Goal: Task Accomplishment & Management: Complete application form

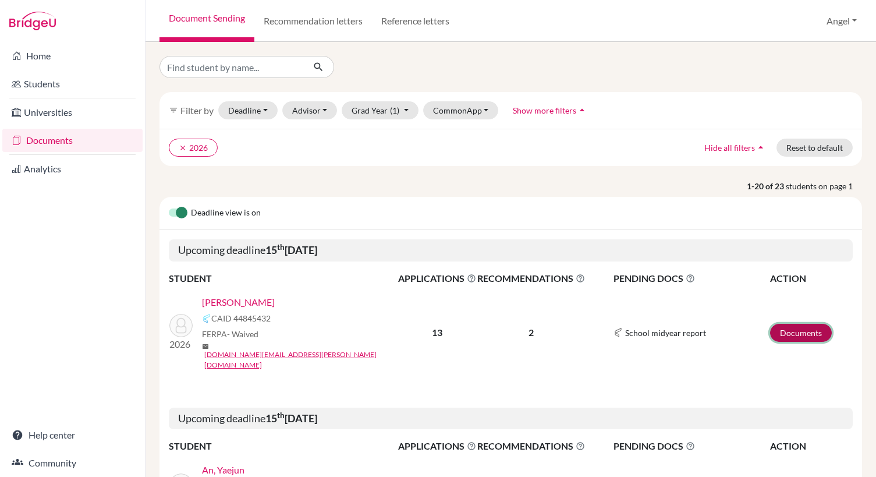
click at [783, 324] on link "Documents" at bounding box center [801, 333] width 62 height 18
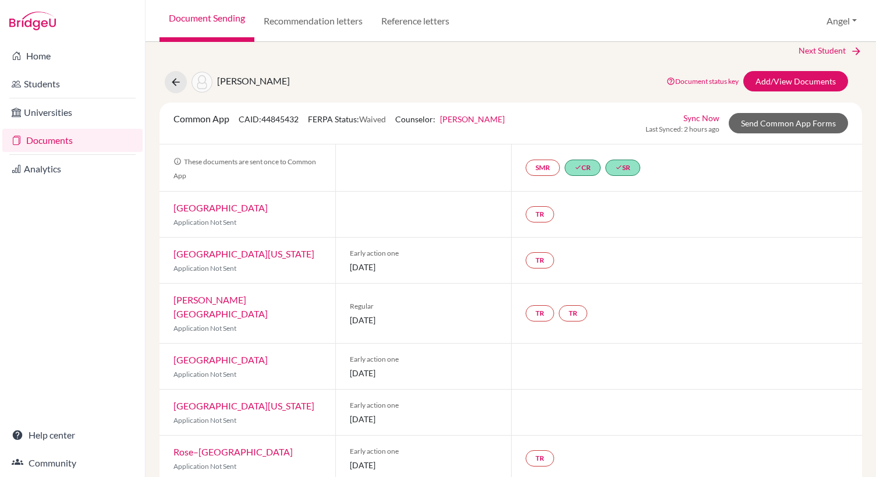
scroll to position [13, 0]
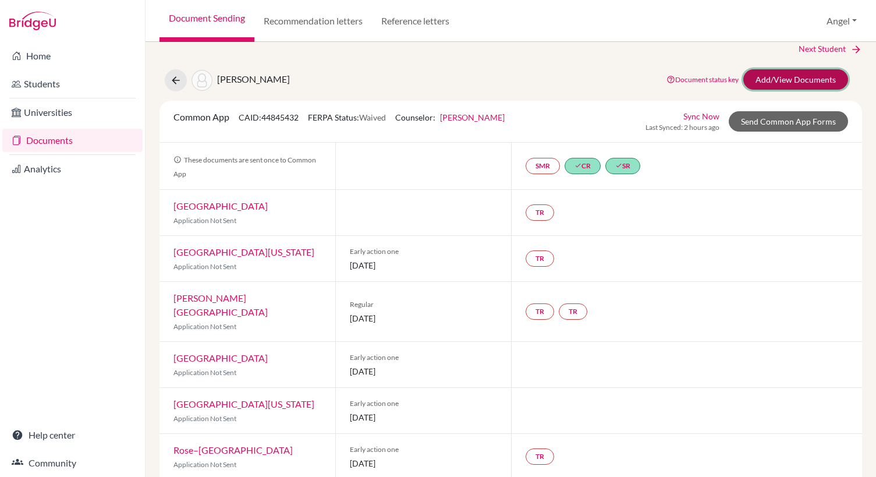
click at [789, 84] on link "Add/View Documents" at bounding box center [795, 79] width 105 height 20
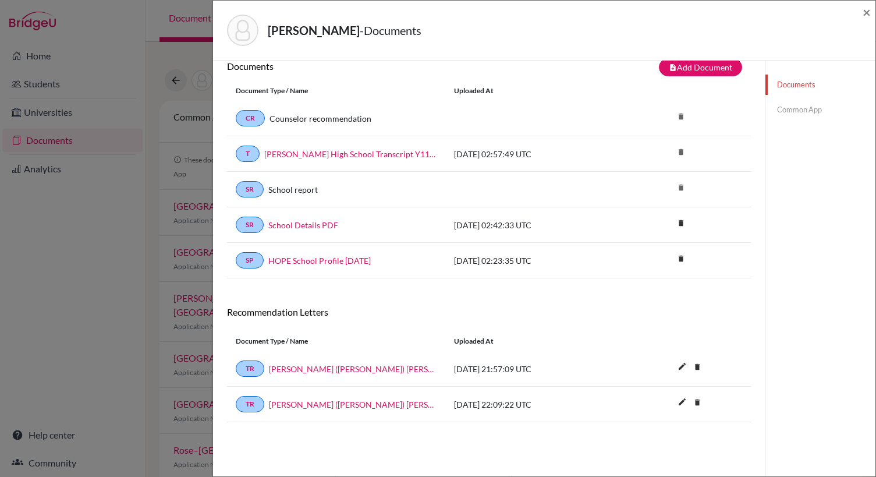
scroll to position [61, 0]
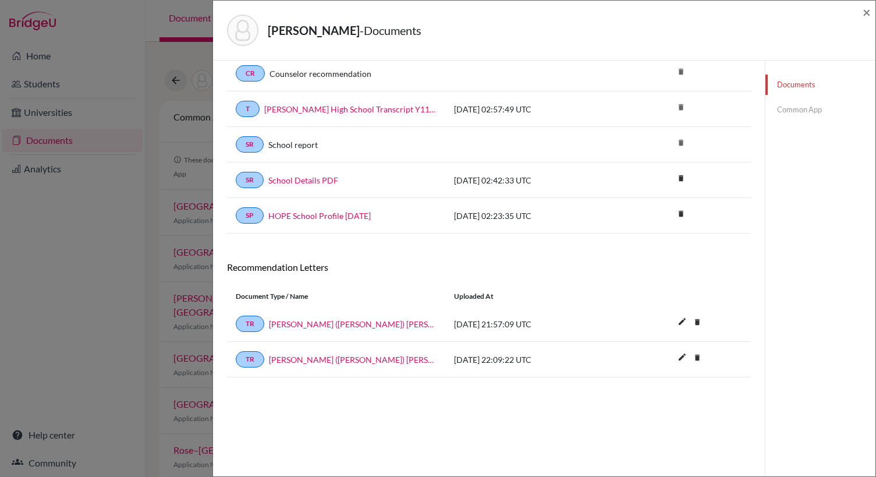
click at [769, 109] on link "Common App" at bounding box center [820, 110] width 110 height 20
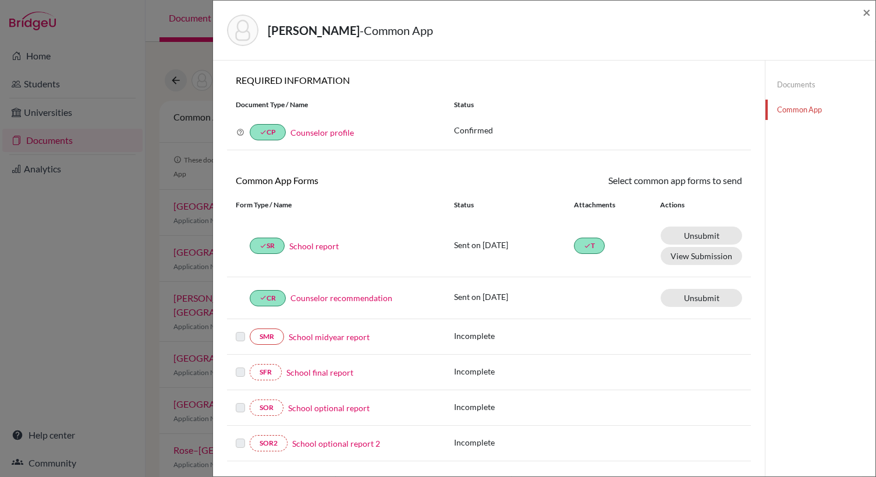
click at [783, 77] on link "Documents" at bounding box center [820, 84] width 110 height 20
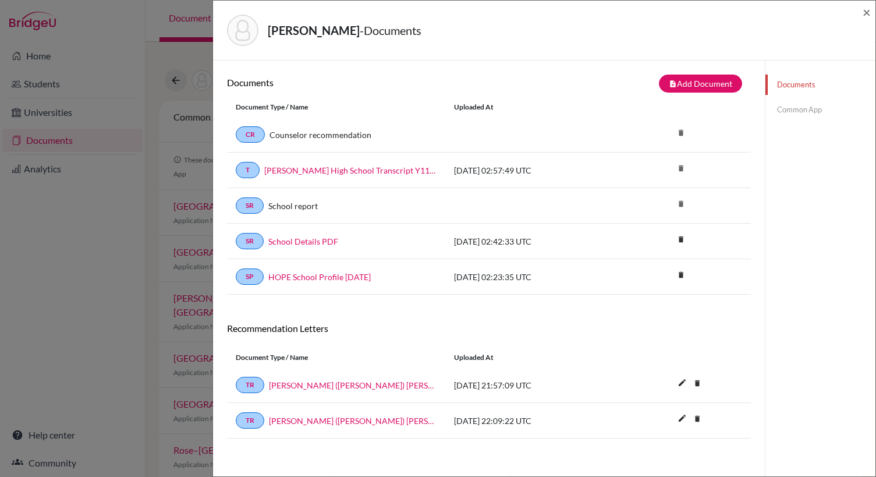
click at [778, 113] on link "Common App" at bounding box center [820, 110] width 110 height 20
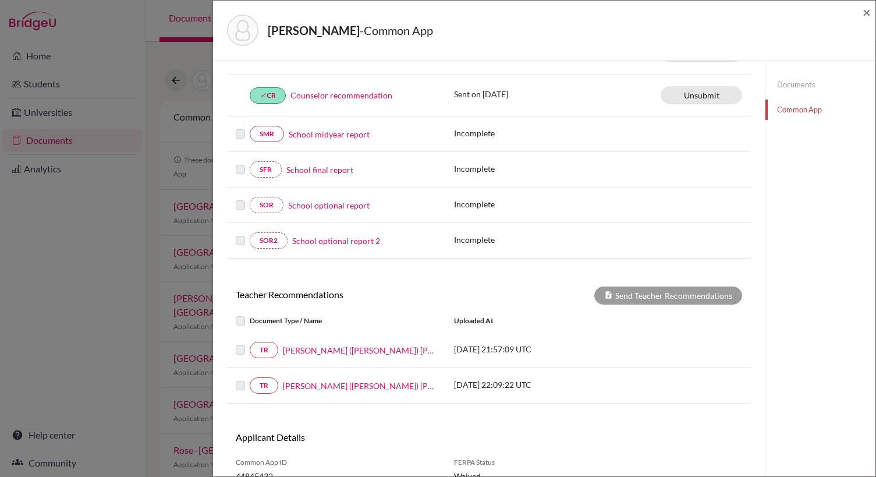
scroll to position [214, 0]
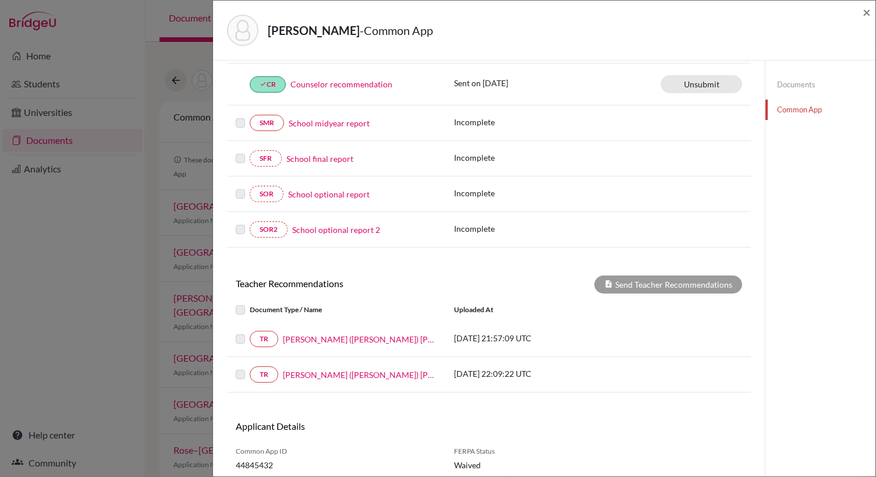
click at [250, 332] on label at bounding box center [250, 332] width 0 height 0
click at [250, 367] on label at bounding box center [250, 367] width 0 height 0
click at [250, 303] on label at bounding box center [250, 303] width 0 height 0
click at [267, 342] on link "TR" at bounding box center [264, 339] width 29 height 16
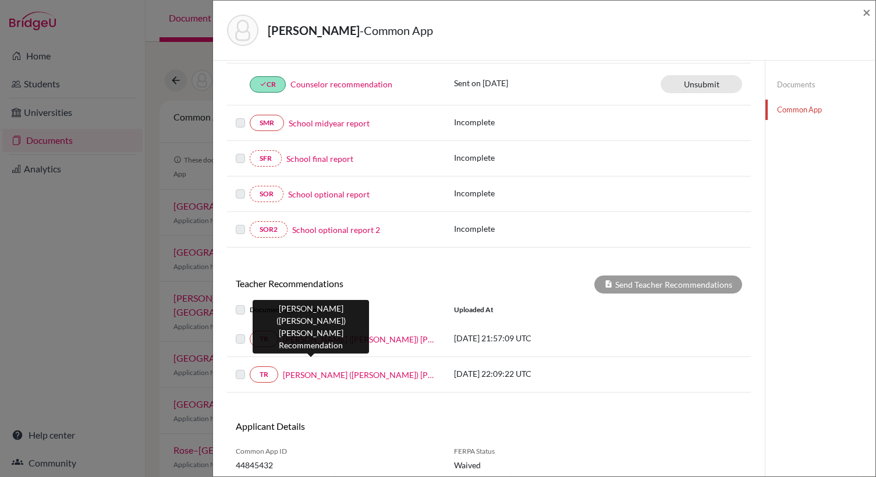
click at [304, 339] on link "Taek Jin (TJ) Lee" at bounding box center [360, 339] width 154 height 12
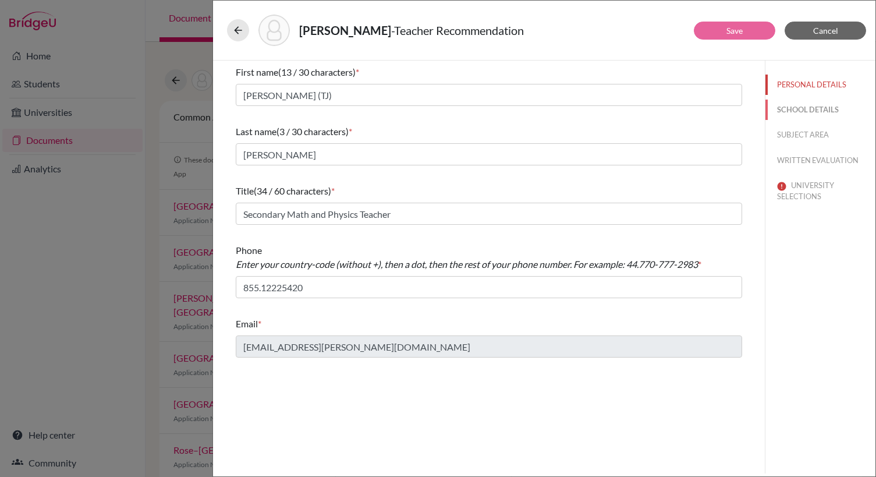
click at [784, 111] on button "SCHOOL DETAILS" at bounding box center [820, 110] width 110 height 20
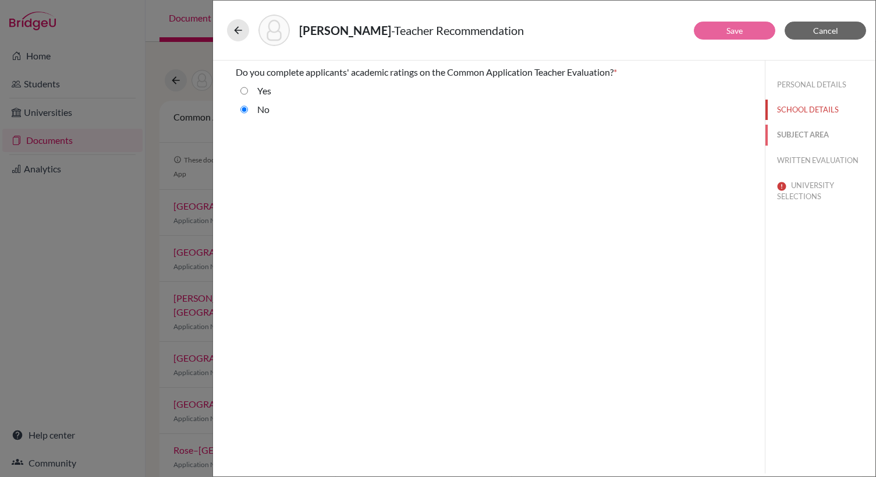
click at [782, 138] on button "SUBJECT AREA" at bounding box center [820, 135] width 110 height 20
select select "2"
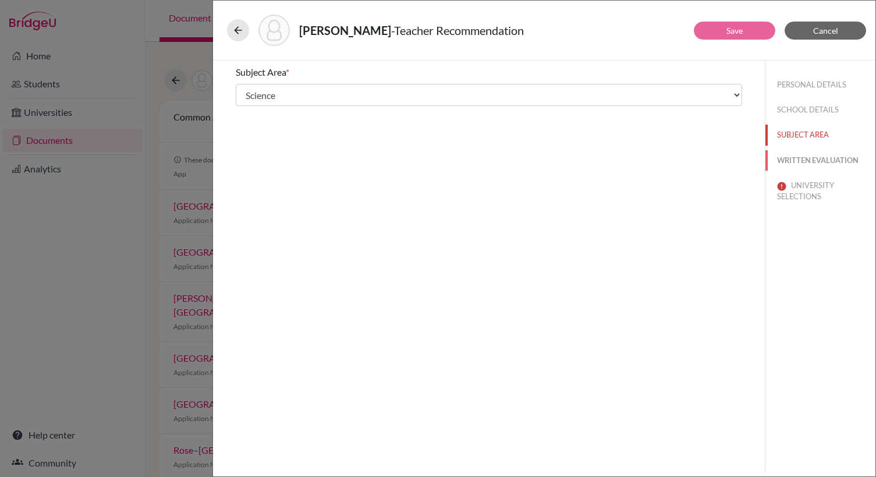
click at [800, 157] on button "WRITTEN EVALUATION" at bounding box center [820, 160] width 110 height 20
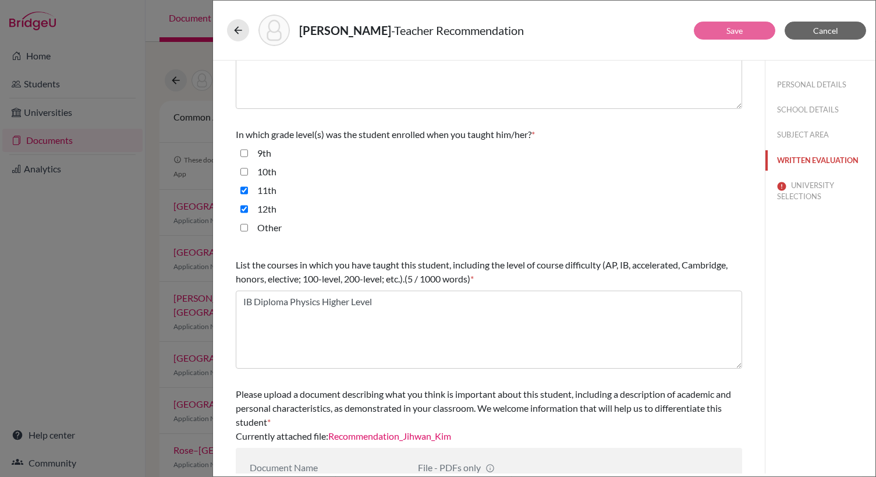
scroll to position [260, 0]
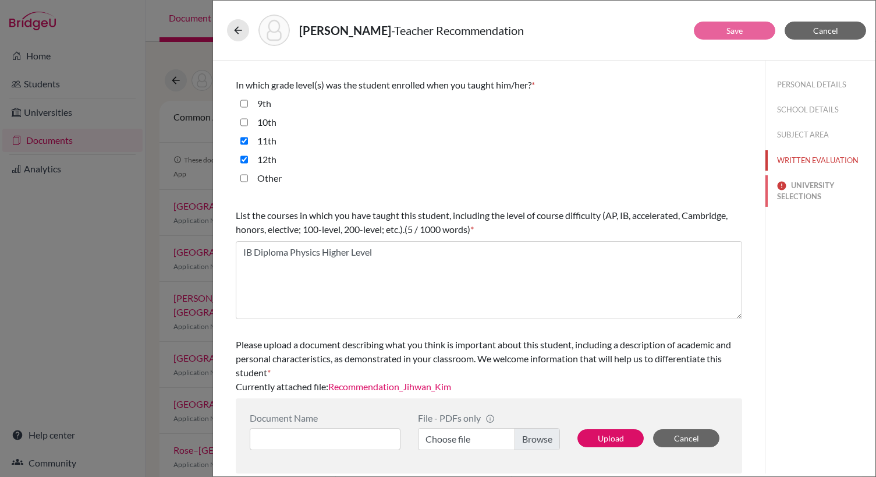
click at [794, 191] on button "UNIVERSITY SELECTIONS" at bounding box center [820, 190] width 110 height 31
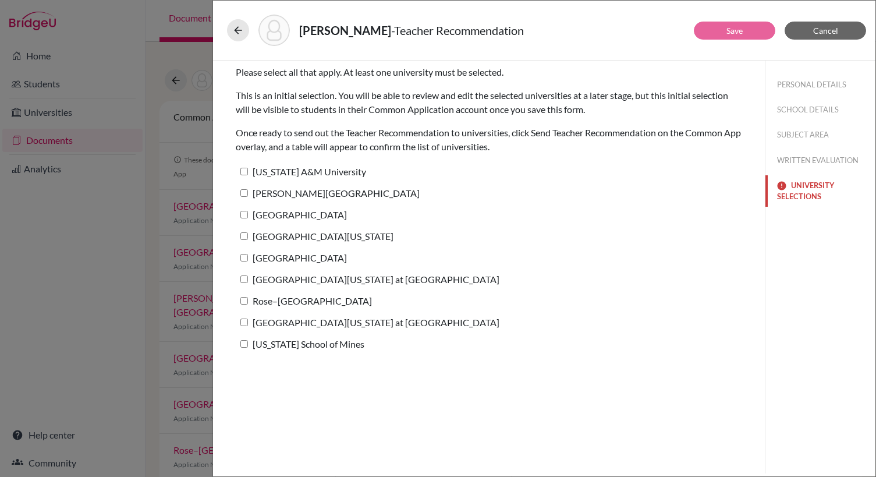
scroll to position [0, 0]
click at [244, 172] on input "Texas A&M University" at bounding box center [244, 172] width 8 height 8
checkbox input "true"
click at [243, 192] on input "Olin College" at bounding box center [244, 193] width 8 height 8
checkbox input "true"
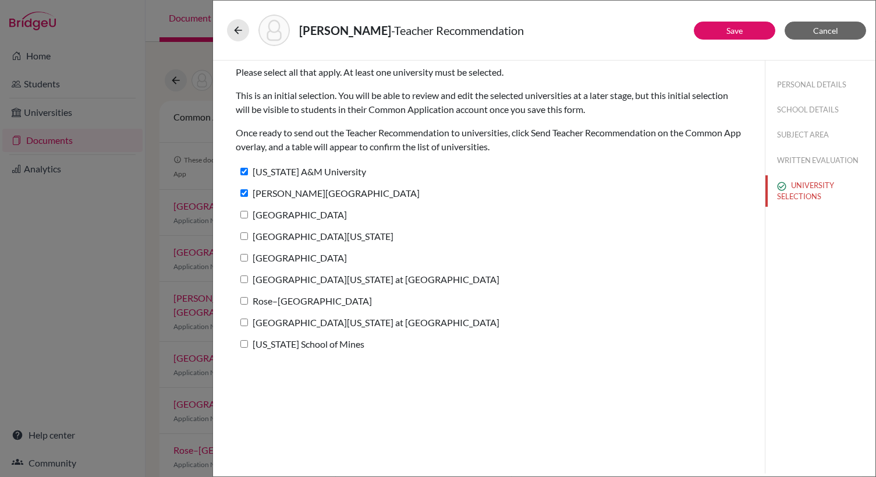
click at [246, 216] on input "Union College" at bounding box center [244, 215] width 8 height 8
checkbox input "true"
click at [249, 236] on label "University of Virginia" at bounding box center [315, 236] width 158 height 17
click at [248, 236] on input "University of Virginia" at bounding box center [244, 236] width 8 height 8
checkbox input "true"
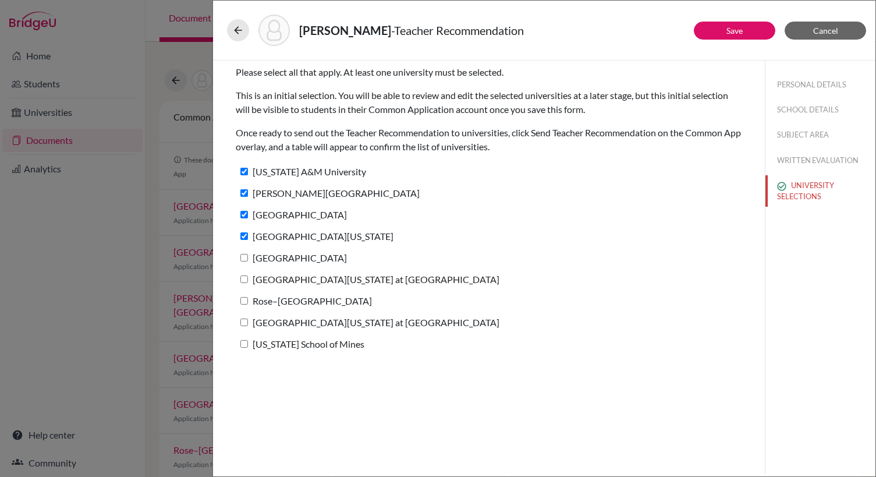
click at [246, 260] on input "Baylor University" at bounding box center [244, 258] width 8 height 8
checkbox input "true"
click at [247, 281] on input "University of Texas at Dallas" at bounding box center [244, 279] width 8 height 8
checkbox input "true"
click at [244, 301] on input "Rose–Hulman Institute of Technology" at bounding box center [244, 301] width 8 height 8
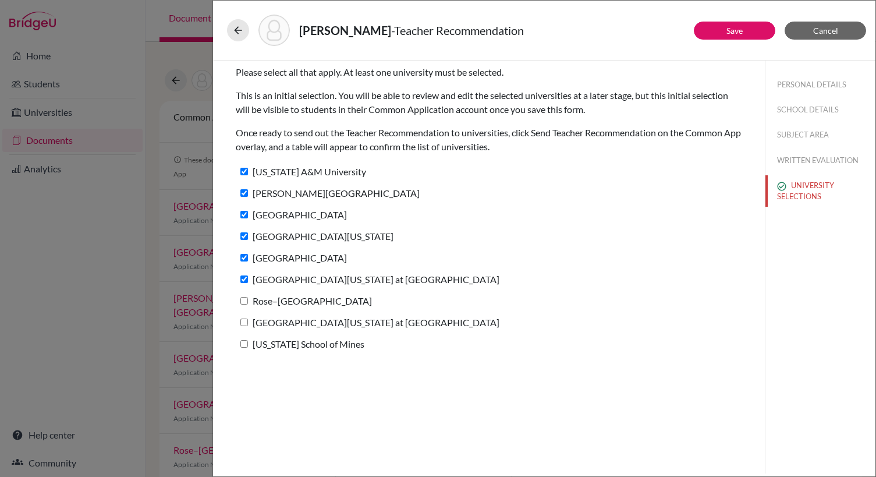
checkbox input "true"
click at [243, 322] on input "University of Texas at San Antonio" at bounding box center [244, 322] width 8 height 8
checkbox input "true"
click at [246, 342] on input "Colorado School of Mines" at bounding box center [244, 344] width 8 height 8
click at [246, 347] on label "Colorado School of Mines" at bounding box center [300, 343] width 129 height 17
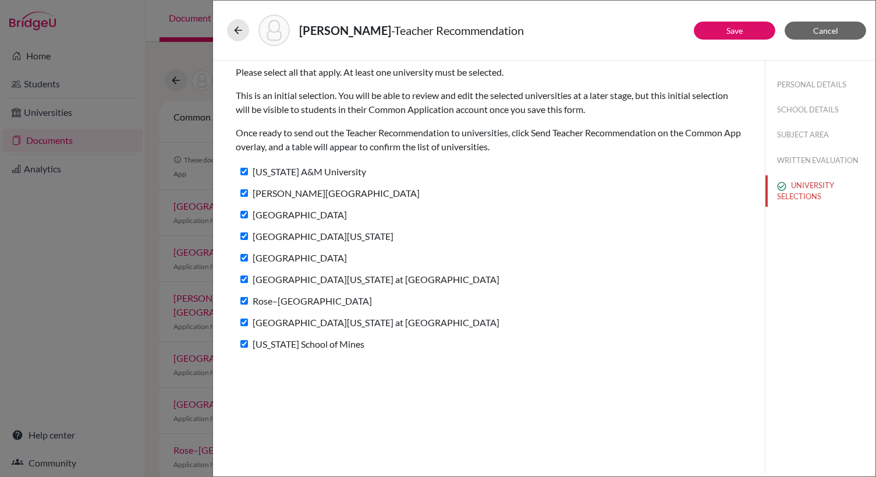
click at [246, 347] on input "Colorado School of Mines" at bounding box center [244, 344] width 8 height 8
checkbox input "false"
click at [730, 33] on link "Save" at bounding box center [734, 31] width 16 height 10
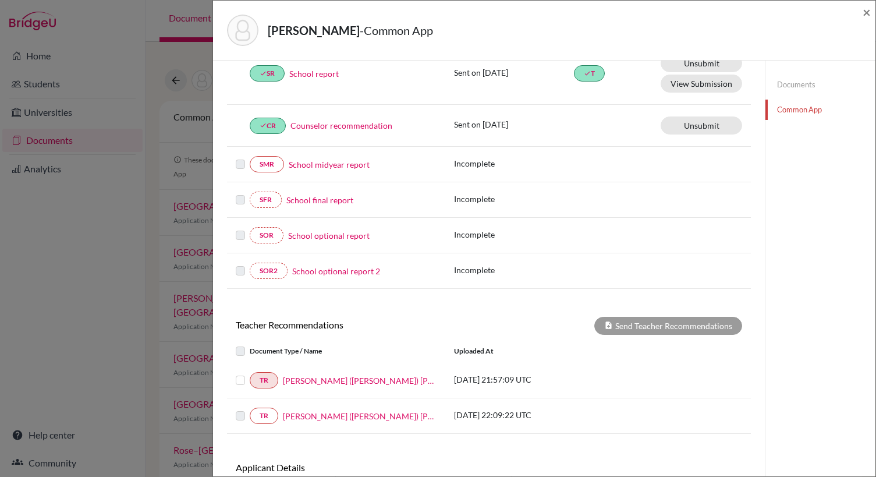
scroll to position [255, 0]
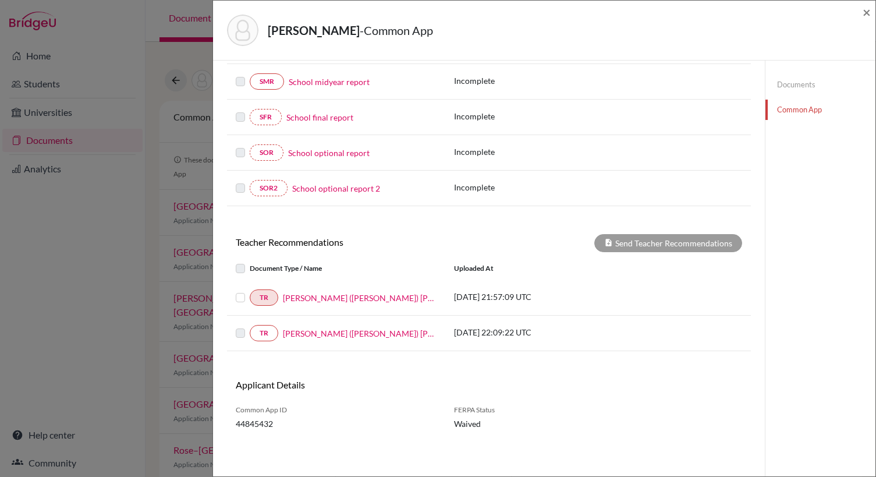
click at [250, 290] on label at bounding box center [250, 290] width 0 height 0
click at [0, 0] on input "checkbox" at bounding box center [0, 0] width 0 height 0
click at [665, 247] on button "Send Teacher Recommendations" at bounding box center [668, 243] width 148 height 18
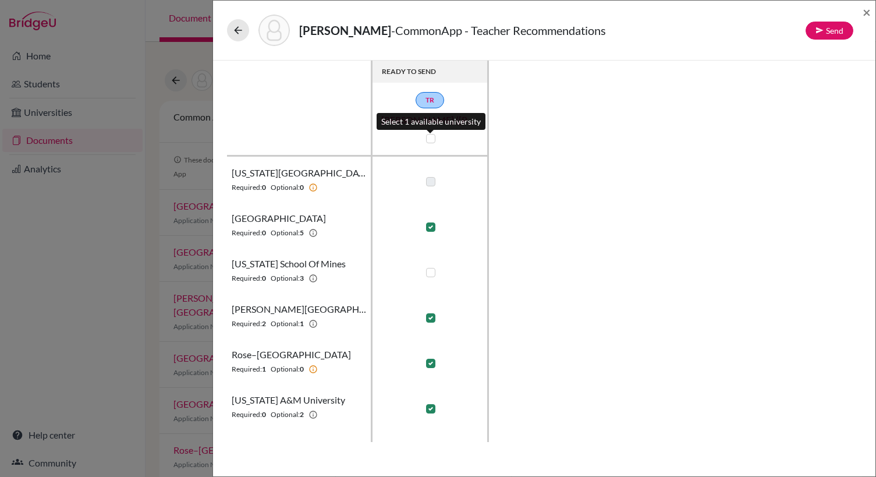
click at [430, 141] on label at bounding box center [430, 138] width 9 height 9
click at [430, 141] on input "checkbox" at bounding box center [427, 138] width 9 height 12
checkbox input "true"
click at [430, 141] on label at bounding box center [430, 138] width 9 height 9
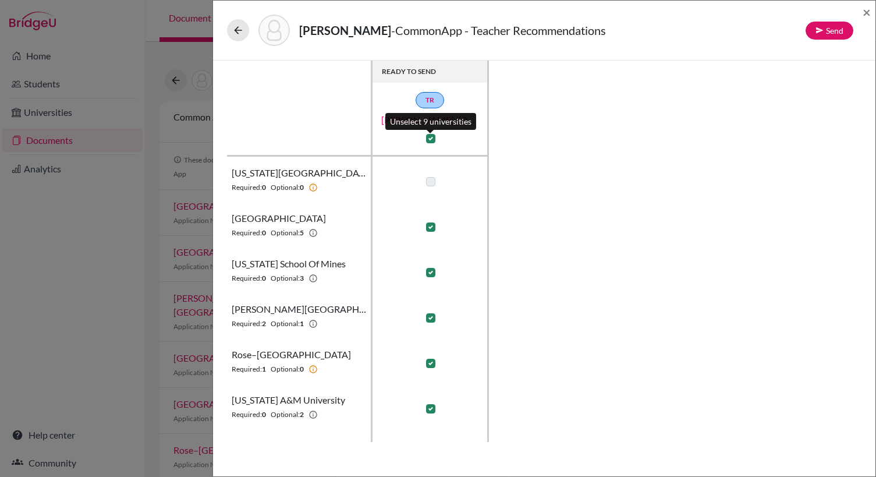
click at [430, 141] on input "checkbox" at bounding box center [427, 138] width 9 height 12
checkbox input "false"
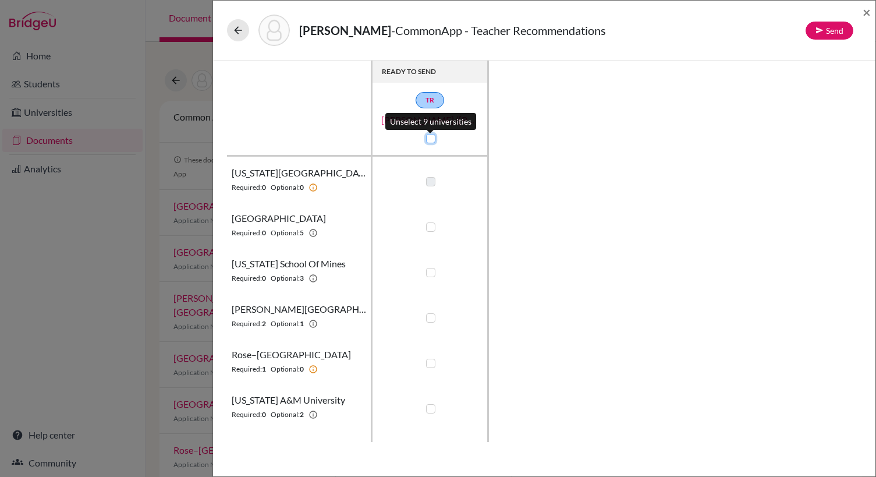
checkbox input "false"
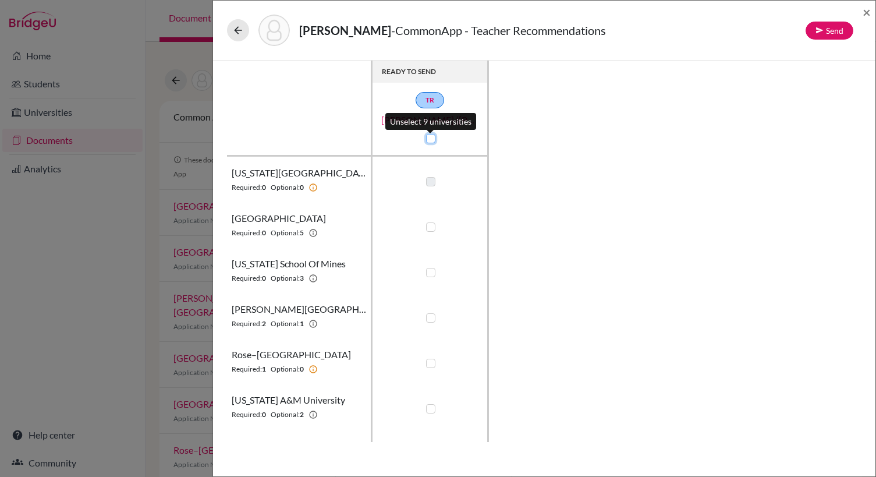
checkbox input "false"
click at [244, 37] on button at bounding box center [238, 30] width 22 height 22
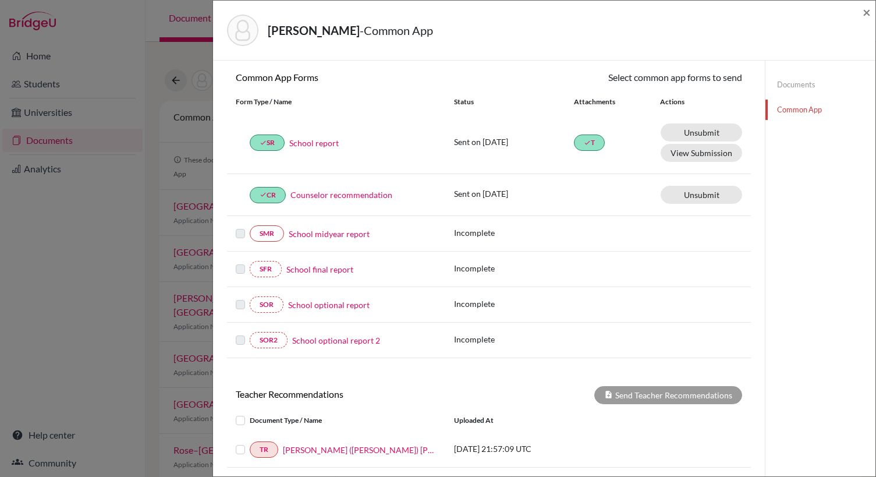
scroll to position [242, 0]
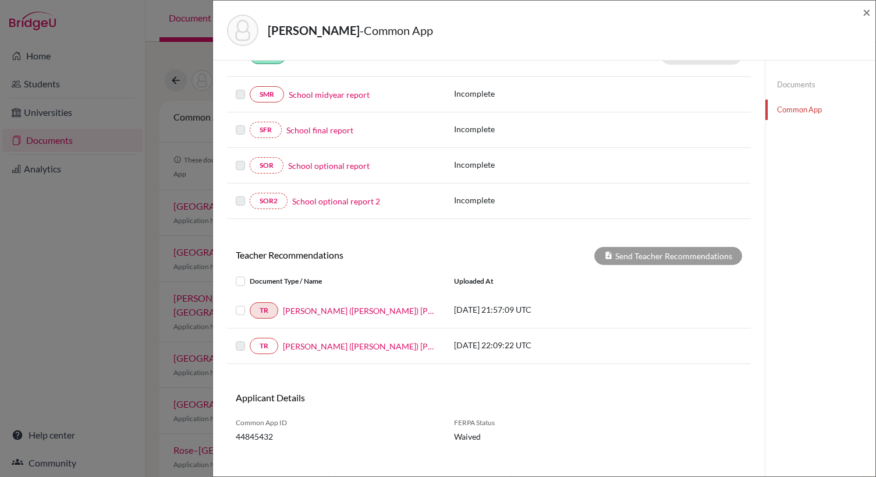
click at [245, 311] on div at bounding box center [243, 310] width 14 height 14
click at [250, 303] on label at bounding box center [250, 303] width 0 height 0
click at [0, 0] on input "checkbox" at bounding box center [0, 0] width 0 height 0
click at [696, 261] on button "Send Teacher Recommendations" at bounding box center [668, 256] width 148 height 18
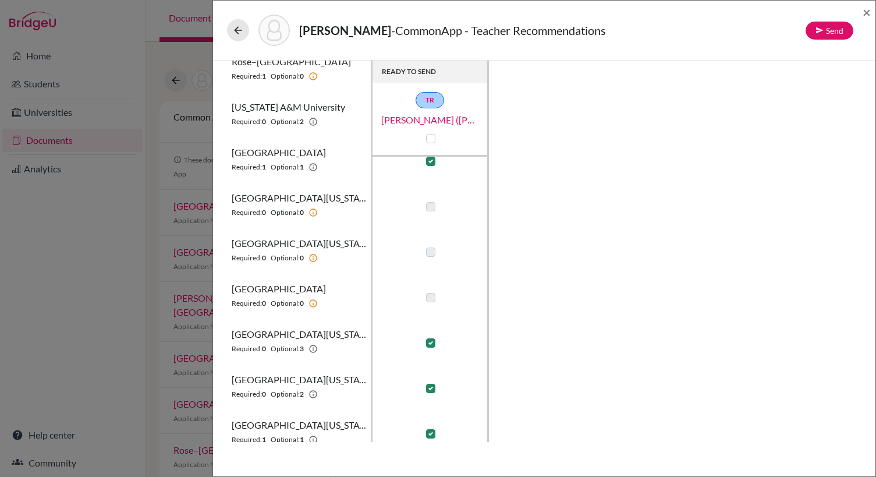
scroll to position [305, 0]
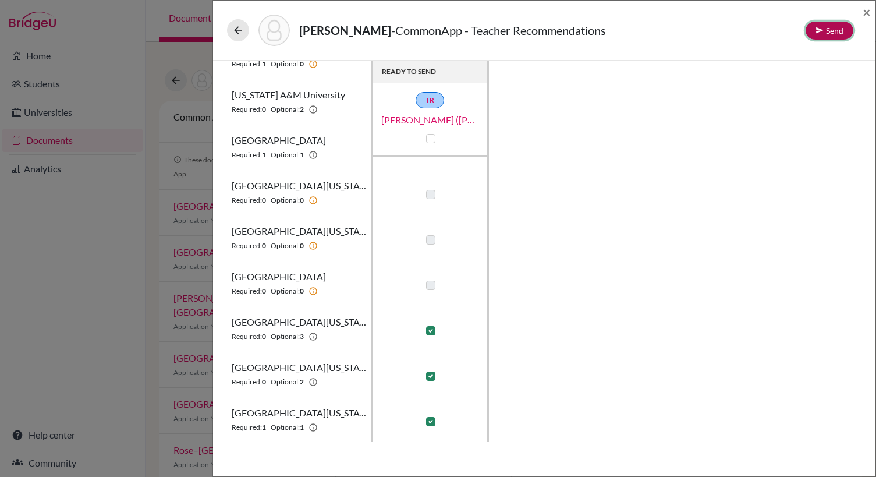
click at [829, 31] on button "Send" at bounding box center [830, 31] width 48 height 18
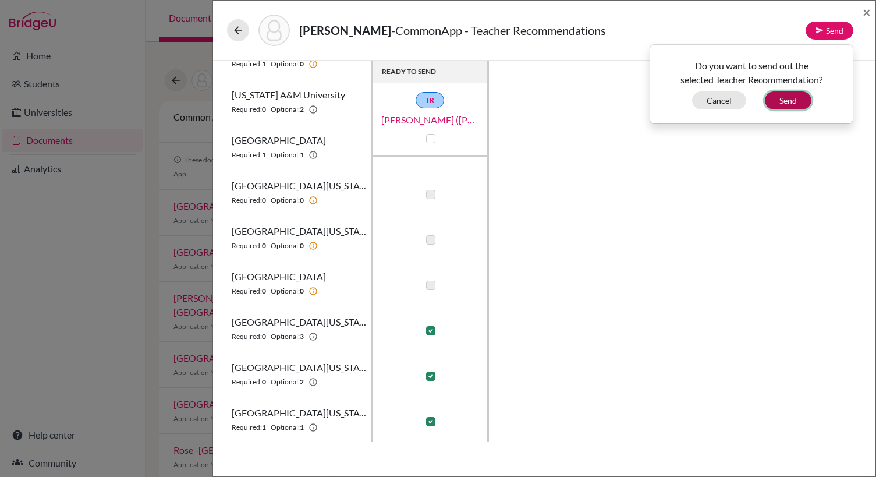
click at [782, 102] on button "Send" at bounding box center [788, 100] width 47 height 18
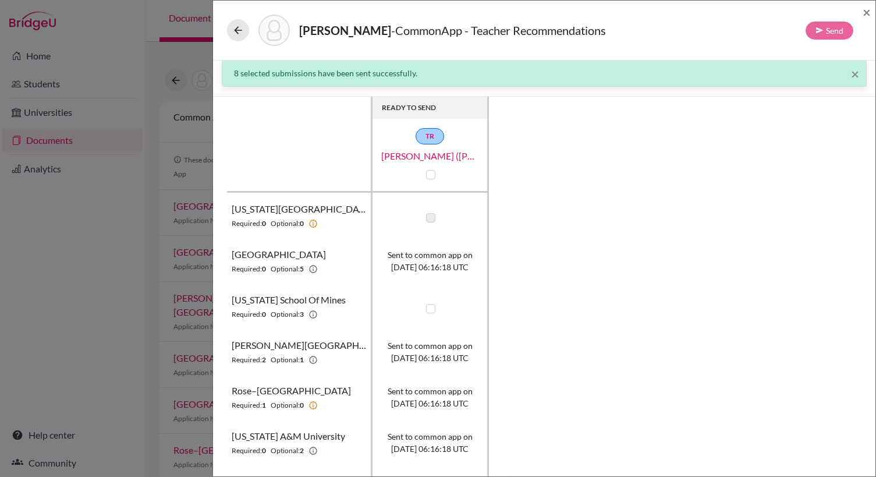
scroll to position [0, 0]
click at [866, 15] on span "×" at bounding box center [867, 11] width 8 height 17
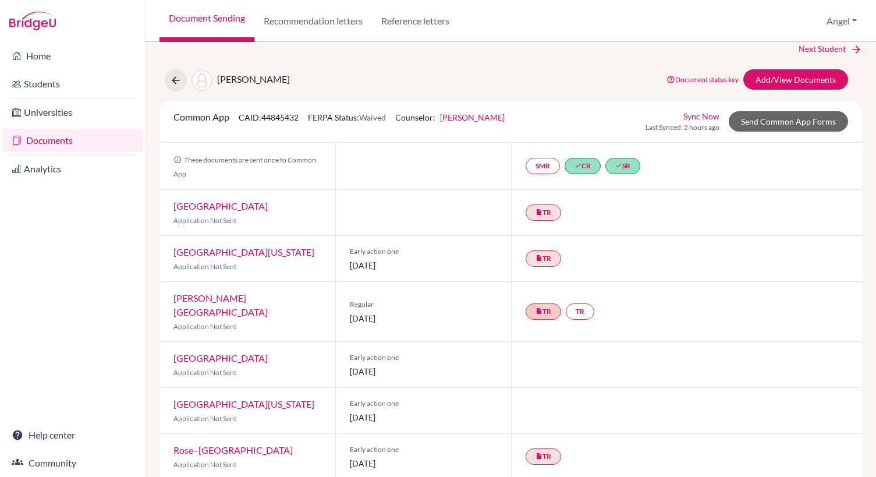
scroll to position [14, 0]
click at [574, 308] on link "TR" at bounding box center [580, 311] width 29 height 16
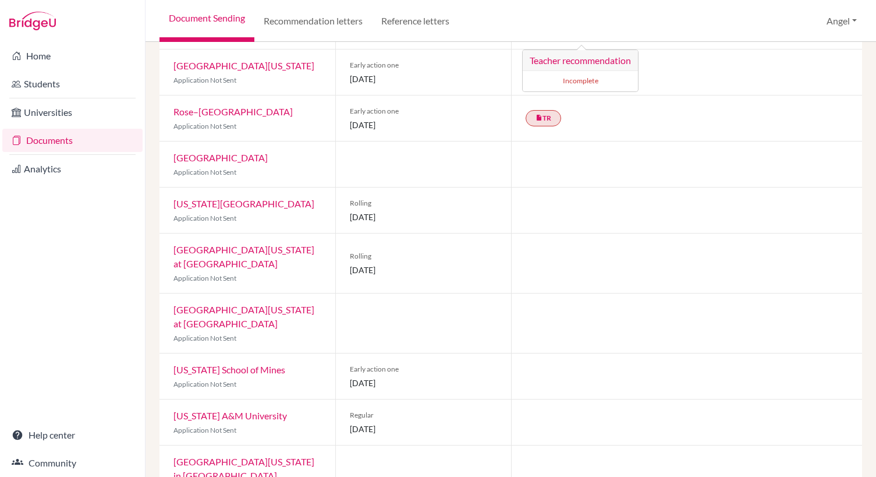
scroll to position [0, 0]
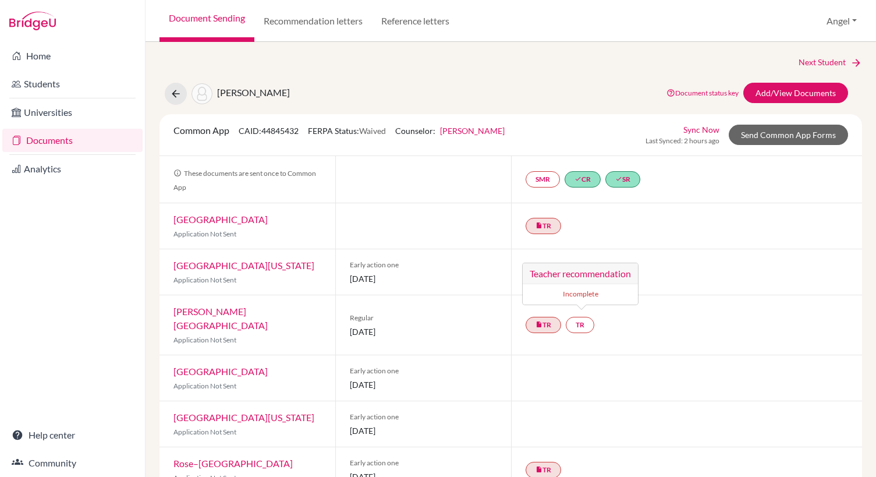
click at [708, 290] on div "insert_drive_file TR" at bounding box center [687, 271] width 352 height 45
click at [446, 68] on div "Next Student" at bounding box center [510, 62] width 703 height 13
click at [178, 93] on icon at bounding box center [176, 94] width 12 height 12
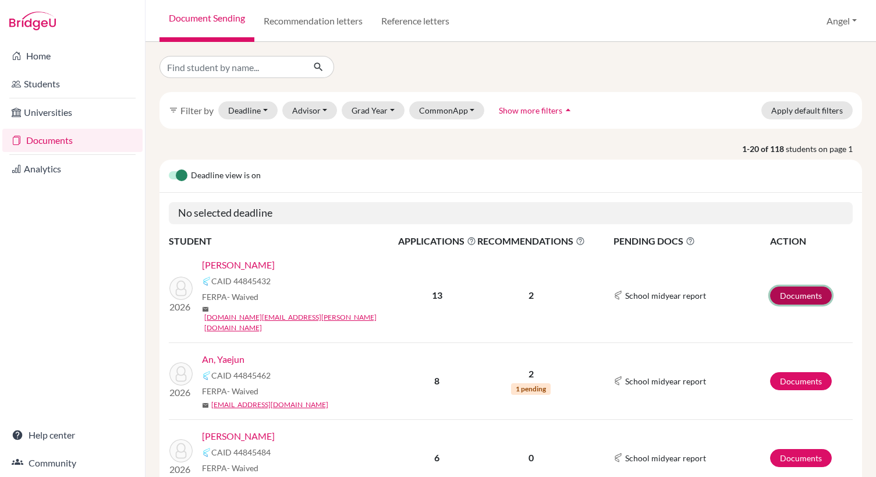
click at [793, 286] on link "Documents" at bounding box center [801, 295] width 62 height 18
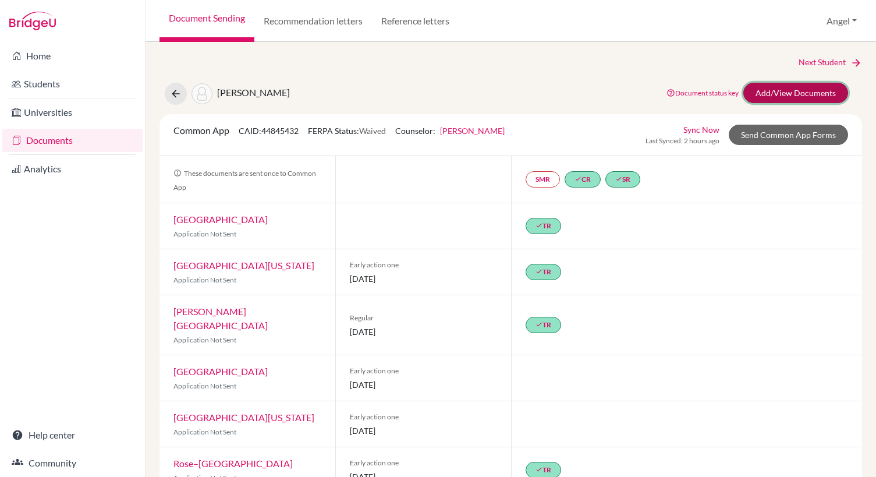
click at [807, 94] on link "Add/View Documents" at bounding box center [795, 93] width 105 height 20
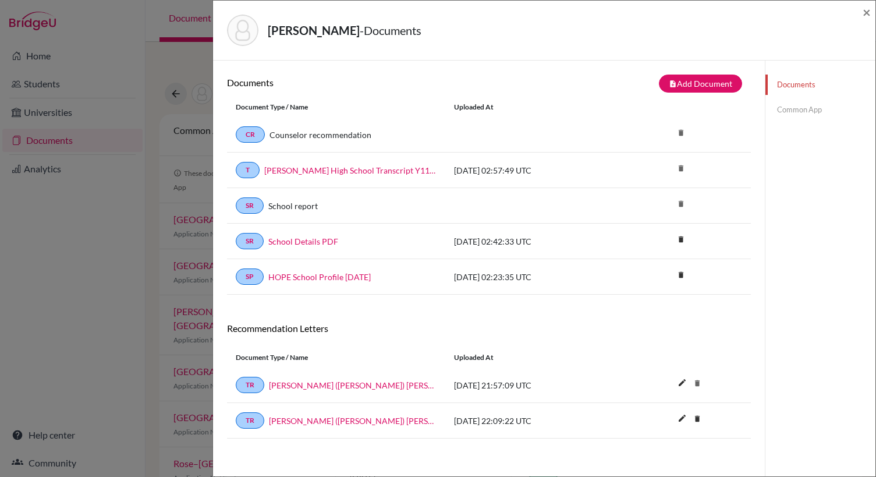
click at [783, 109] on link "Common App" at bounding box center [820, 110] width 110 height 20
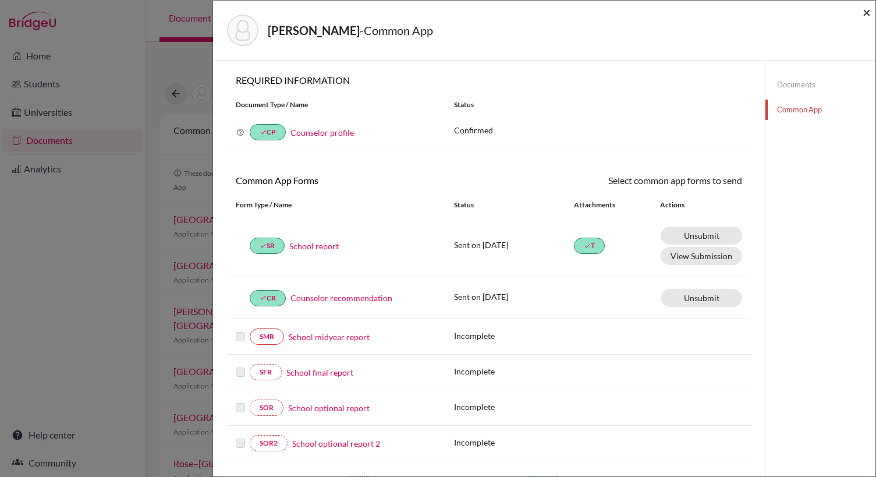
click at [867, 12] on span "×" at bounding box center [867, 11] width 8 height 17
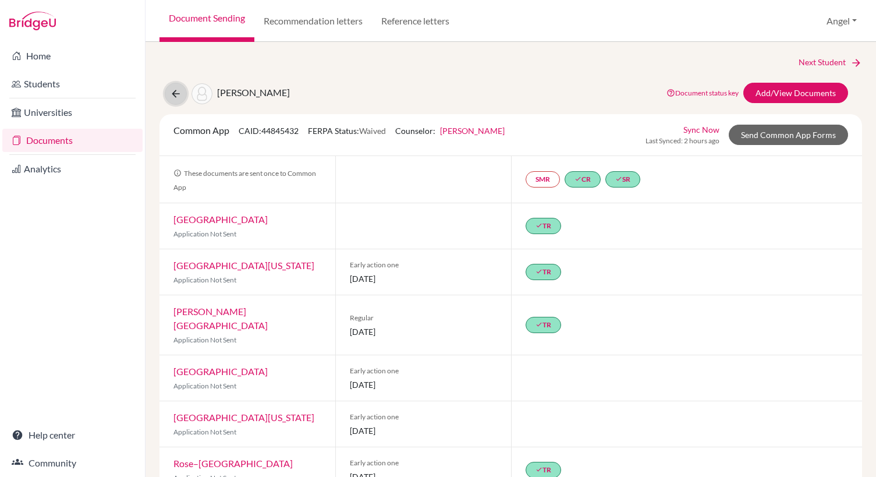
click at [178, 98] on icon at bounding box center [176, 94] width 12 height 12
